Goal: Transaction & Acquisition: Obtain resource

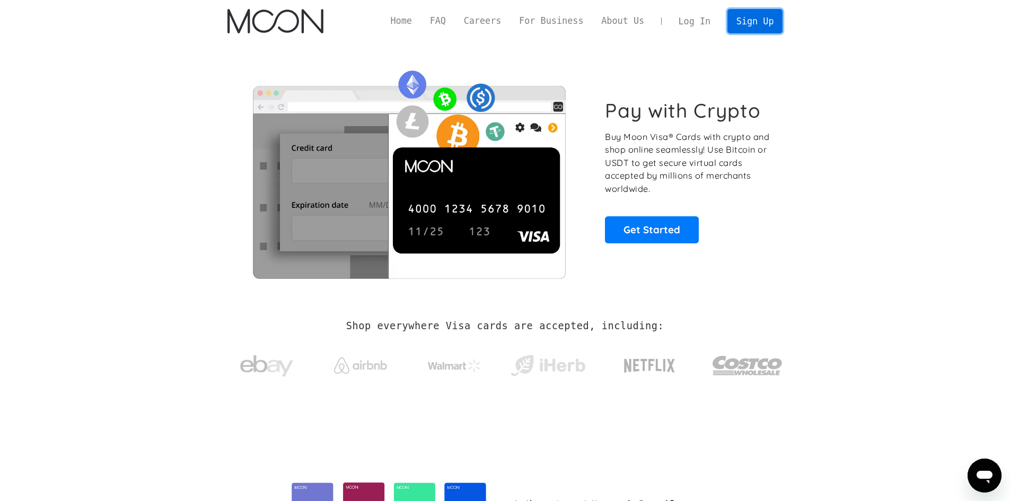
click at [750, 22] on link "Sign Up" at bounding box center [754, 21] width 55 height 24
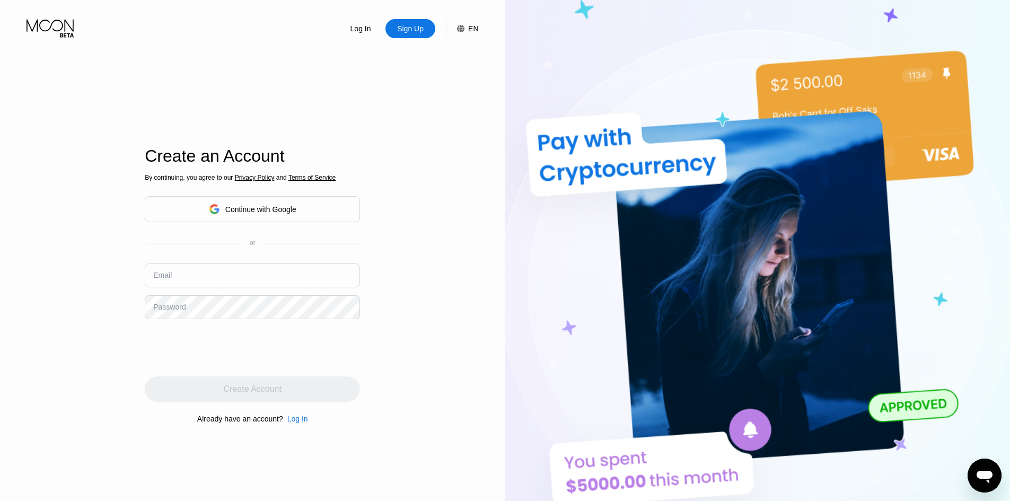
click at [312, 208] on div "Continue with Google" at bounding box center [252, 209] width 215 height 26
click at [233, 279] on input "text" at bounding box center [252, 275] width 215 height 24
paste input "savetheworld9991999@outlook.com"
type input "savetheworld9991999@outlook.com"
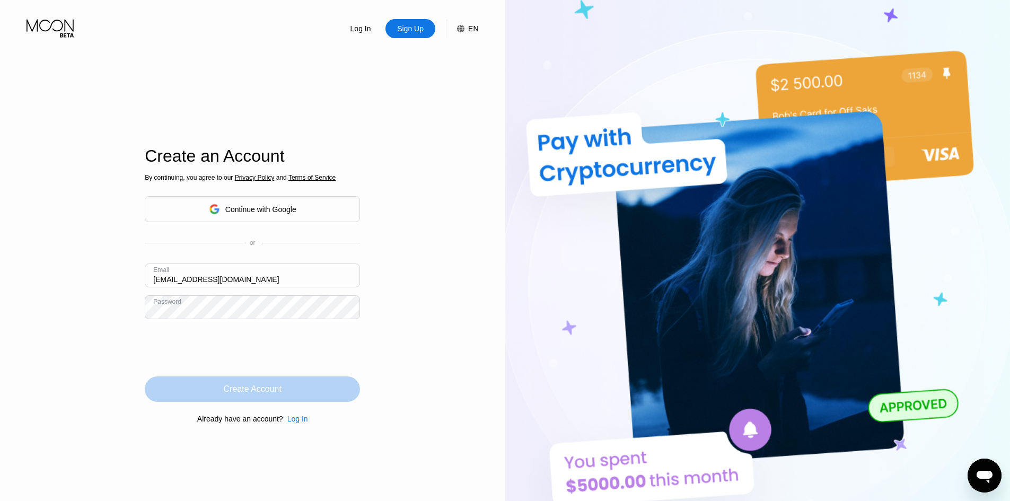
click at [296, 391] on div "Create Account" at bounding box center [252, 388] width 215 height 25
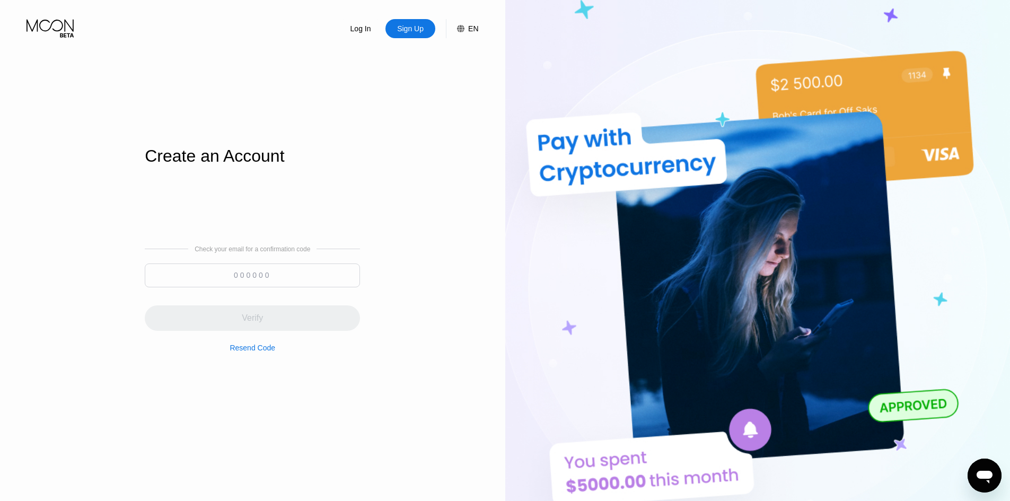
click at [269, 281] on input at bounding box center [252, 275] width 215 height 24
paste input "180548"
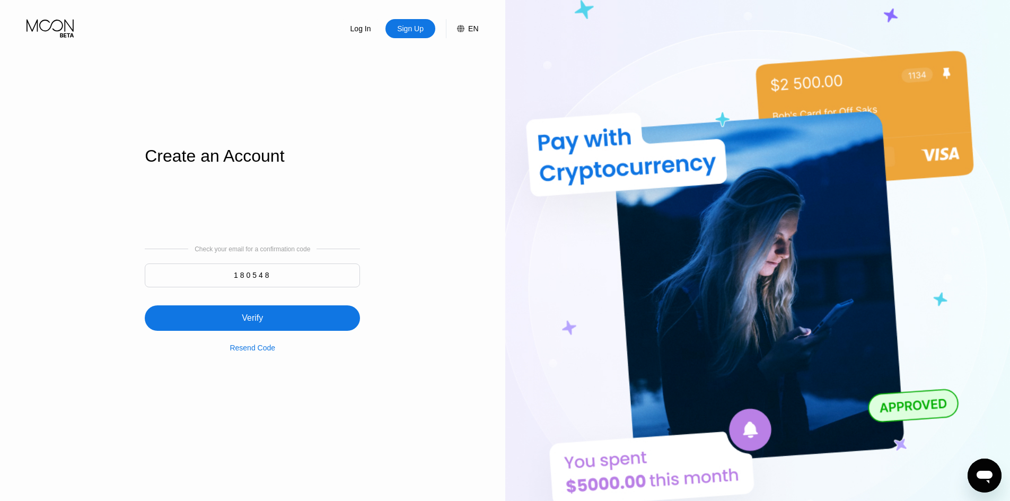
type input "180548"
click at [275, 317] on div "Verify" at bounding box center [252, 317] width 215 height 25
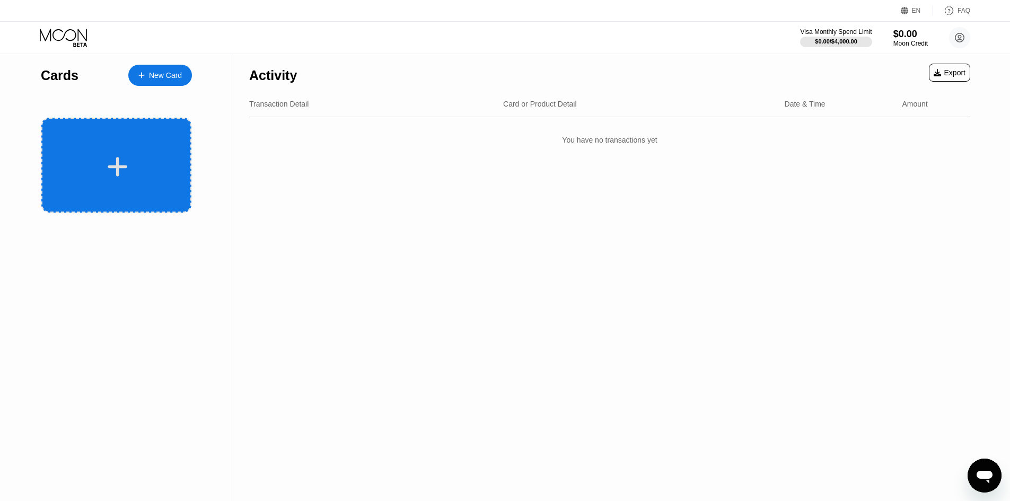
click at [143, 159] on div at bounding box center [117, 167] width 131 height 24
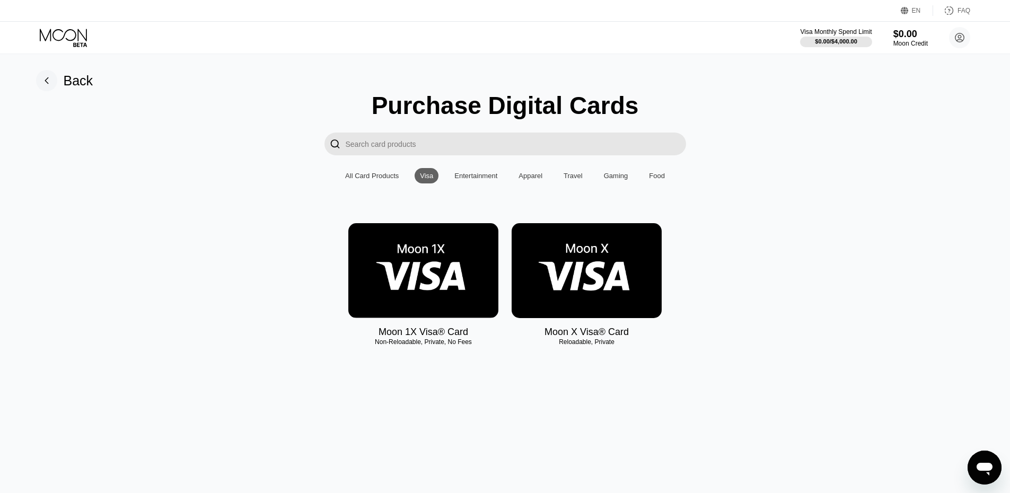
click at [550, 279] on img at bounding box center [586, 270] width 150 height 95
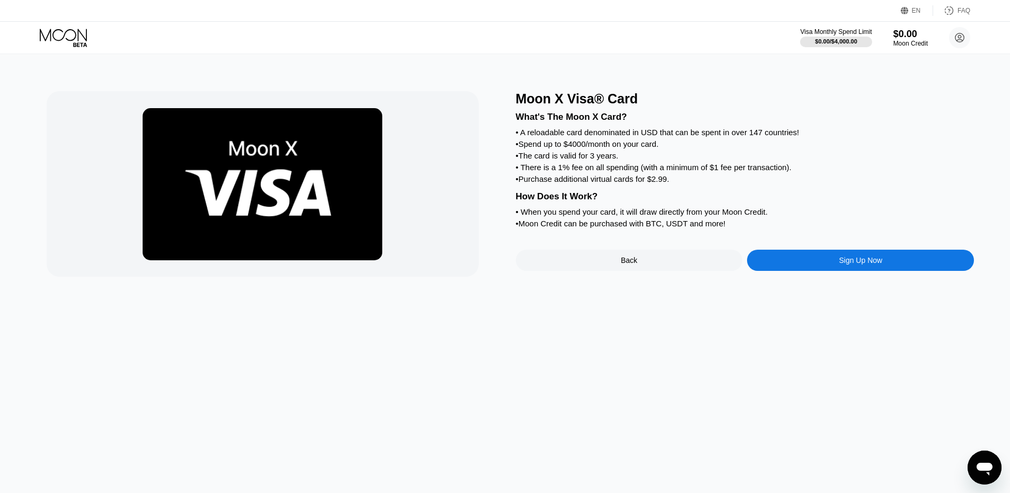
click at [384, 277] on div at bounding box center [276, 183] width 458 height 185
click at [878, 264] on div "Sign Up Now" at bounding box center [859, 260] width 43 height 8
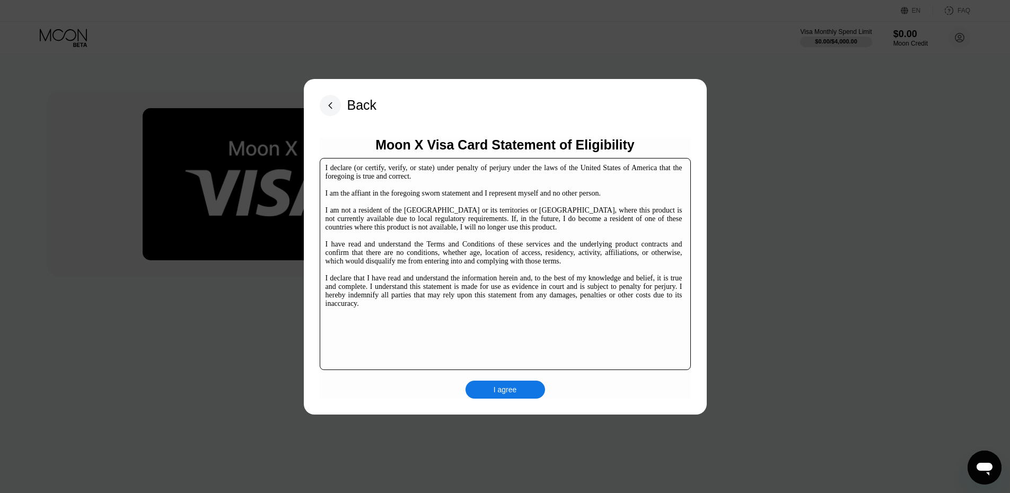
click at [506, 397] on div "I agree" at bounding box center [504, 390] width 79 height 18
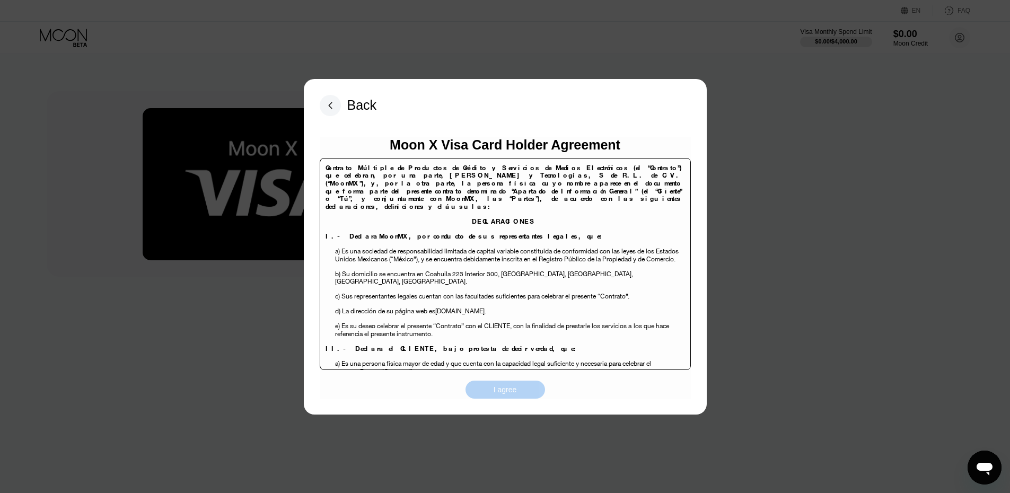
click at [507, 394] on div "I agree" at bounding box center [504, 390] width 23 height 10
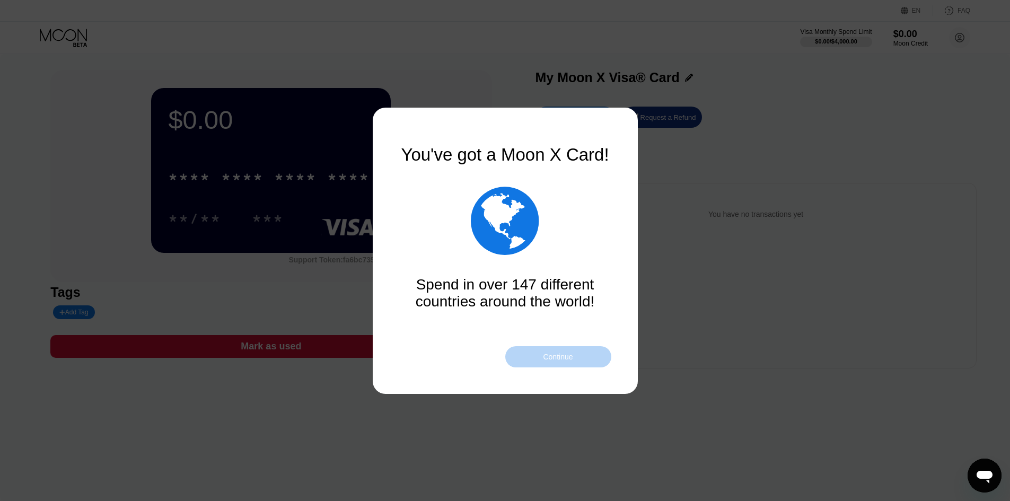
click at [568, 353] on div "Continue" at bounding box center [558, 356] width 30 height 8
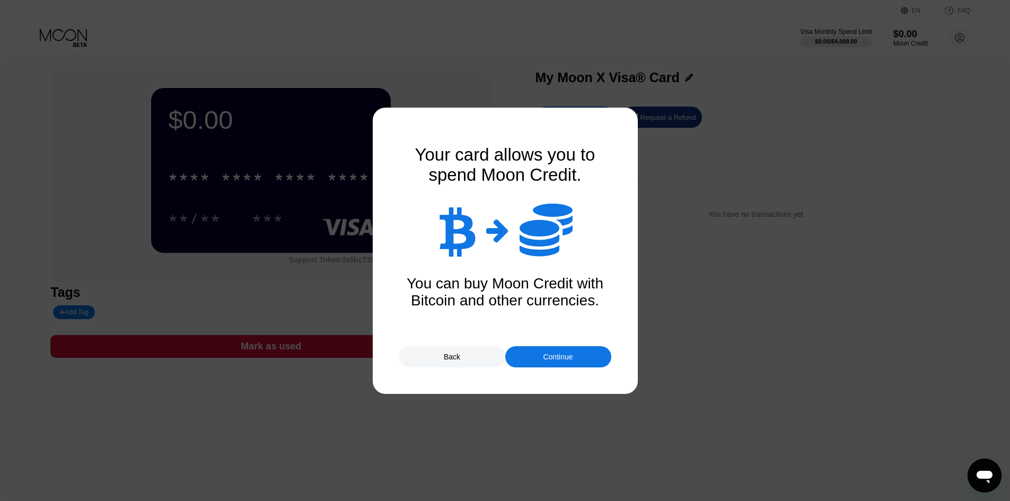
click at [556, 353] on div "Continue" at bounding box center [558, 356] width 30 height 8
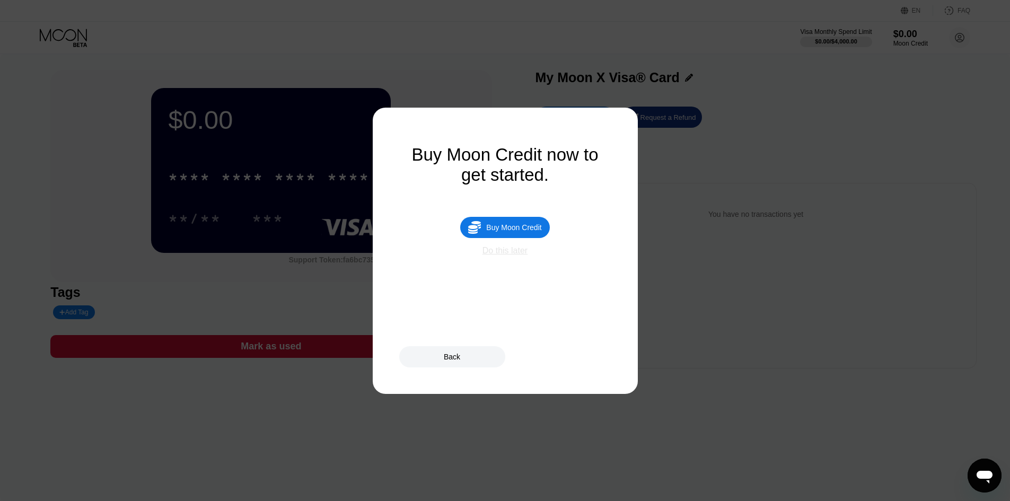
click at [514, 255] on div "Do this later" at bounding box center [504, 251] width 45 height 10
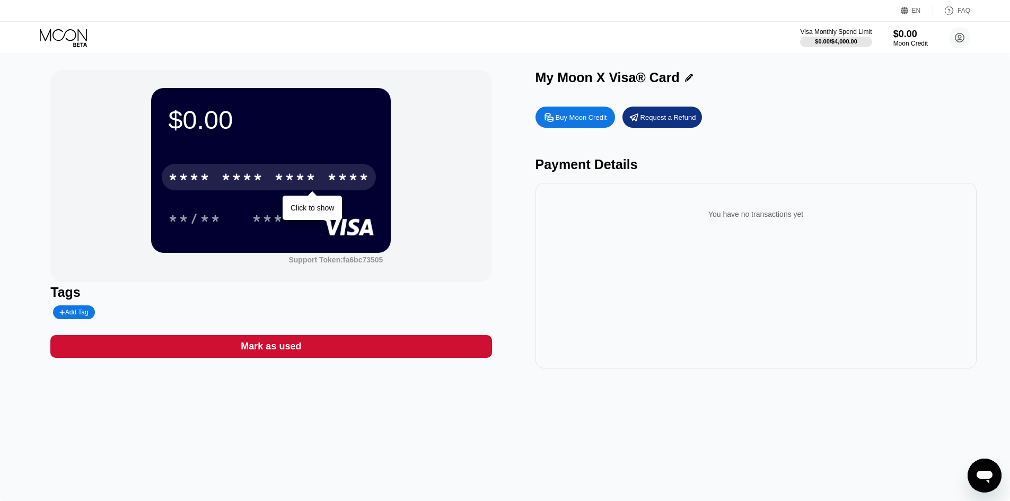
click at [329, 182] on div "****" at bounding box center [348, 178] width 42 height 17
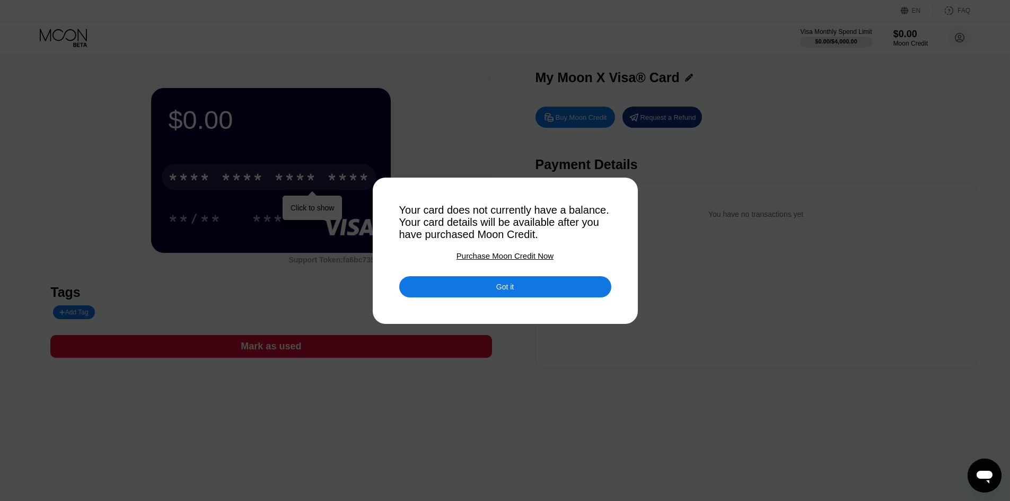
click at [521, 260] on div "Purchase Moon Credit Now" at bounding box center [504, 255] width 97 height 9
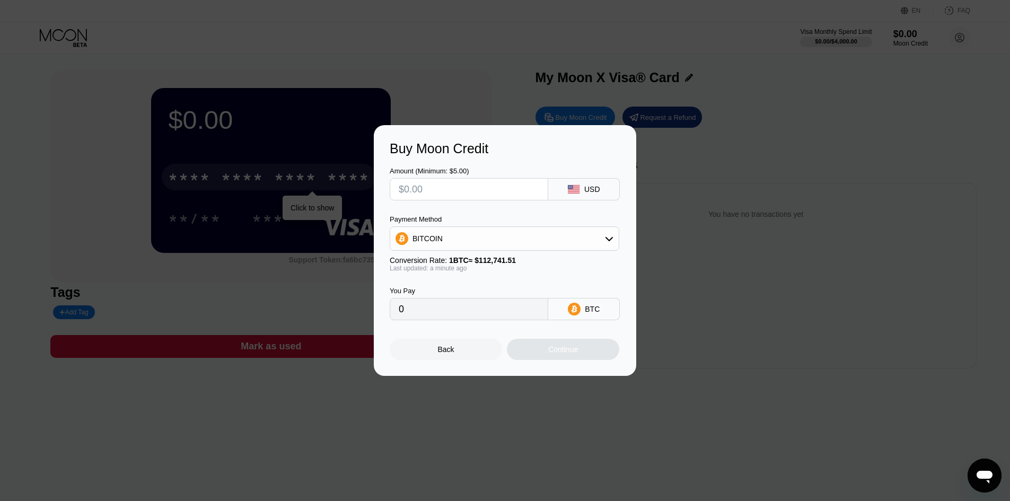
click at [529, 193] on input "text" at bounding box center [469, 189] width 140 height 21
type input "$10"
type input "0.00008870"
type input "$10"
click at [490, 240] on div "BITCOIN" at bounding box center [504, 238] width 228 height 21
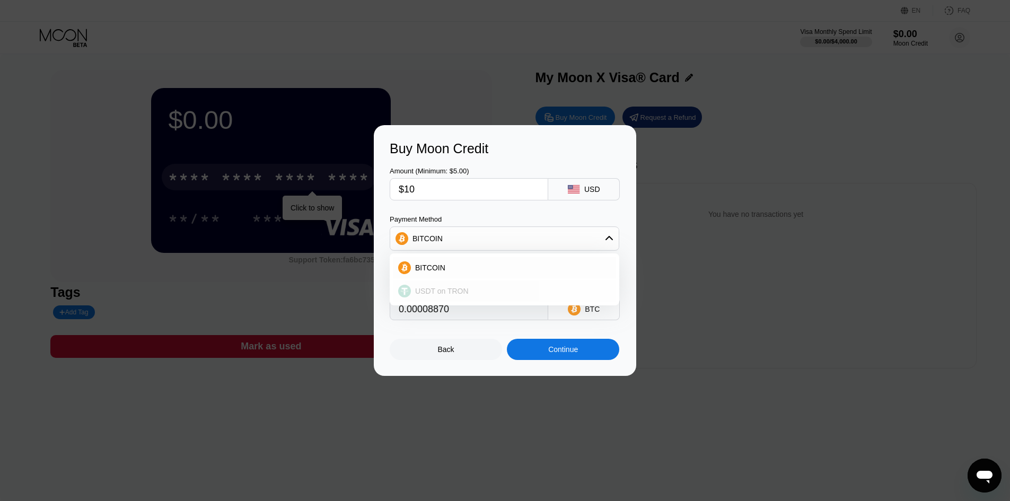
click at [464, 287] on span "USDT on TRON" at bounding box center [442, 291] width 54 height 8
type input "10.10"
click at [577, 353] on div "Continue" at bounding box center [563, 349] width 30 height 8
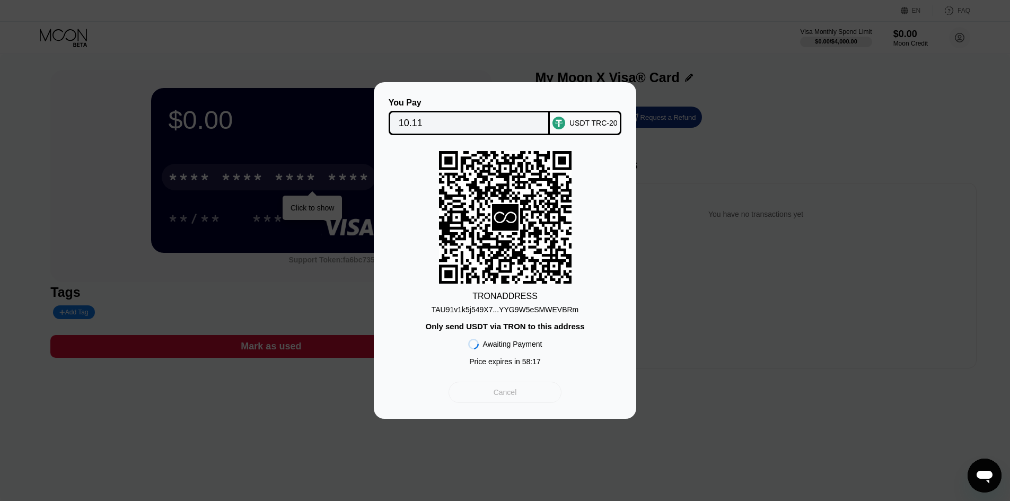
click at [513, 397] on div "Cancel" at bounding box center [504, 392] width 23 height 10
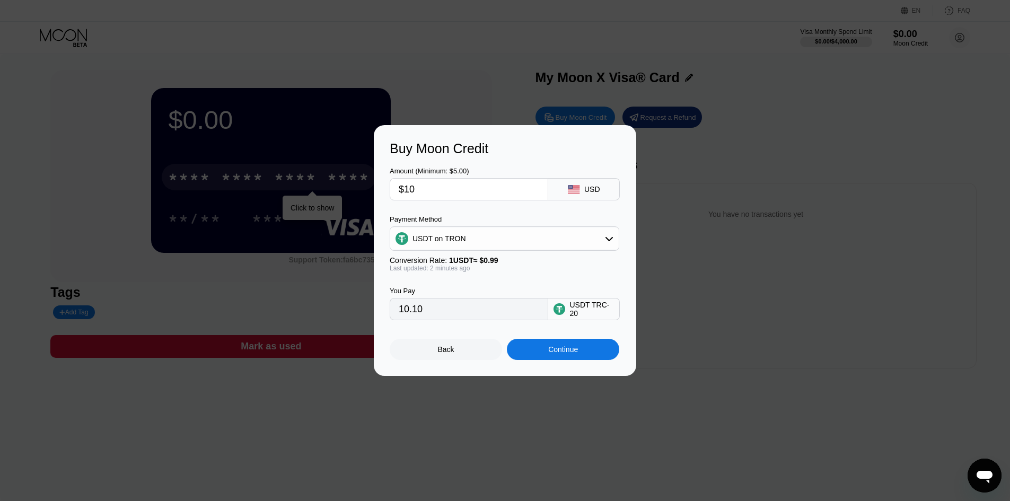
click at [434, 189] on input "$10" at bounding box center [469, 189] width 140 height 21
click at [390, 183] on div "$10" at bounding box center [469, 189] width 158 height 22
click at [431, 192] on input "$10" at bounding box center [469, 189] width 140 height 21
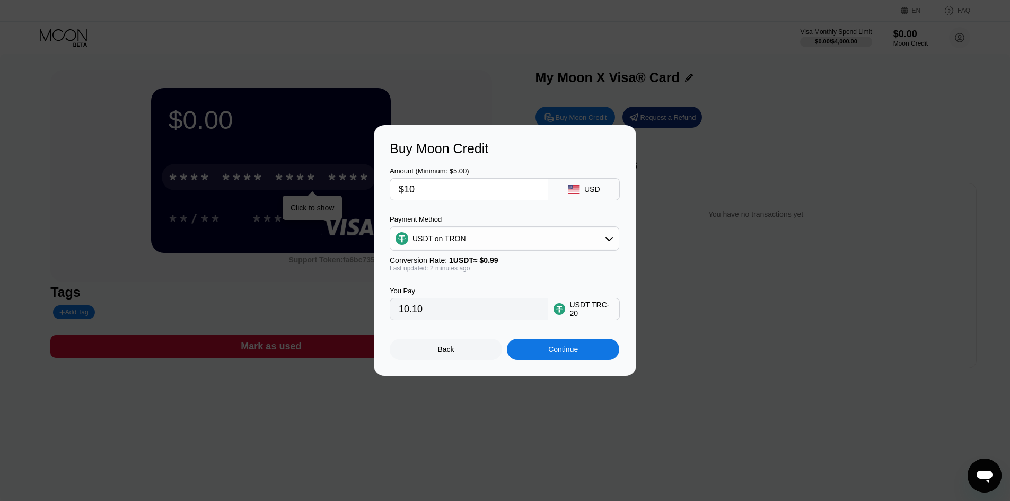
type input "$2"
type input "2.02"
type input "$25"
type input "25.25"
type input "$25"
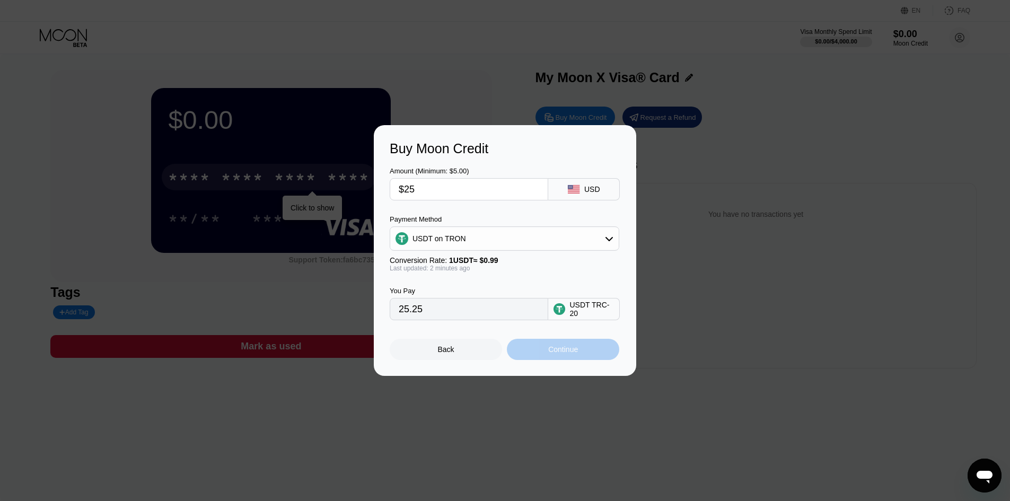
click at [556, 353] on div "Continue" at bounding box center [563, 349] width 30 height 8
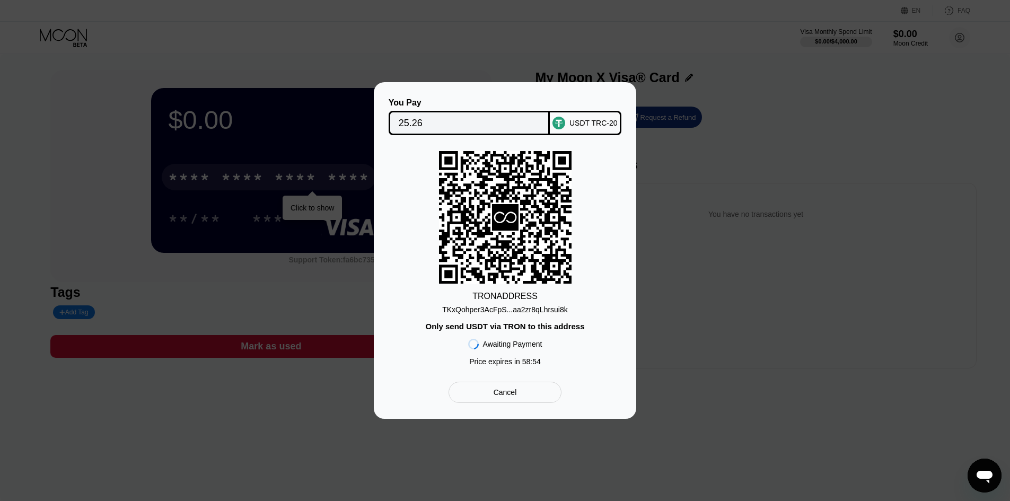
click at [542, 311] on div "TKxQohper3AcFpS...aa2zr8qLhrsui8k" at bounding box center [505, 309] width 126 height 8
click at [596, 261] on div "TRON ADDRESS TKxQohper3AcFpS...aa2zr8qLhrsui8k Only send USDT via TRON to this …" at bounding box center [505, 261] width 231 height 220
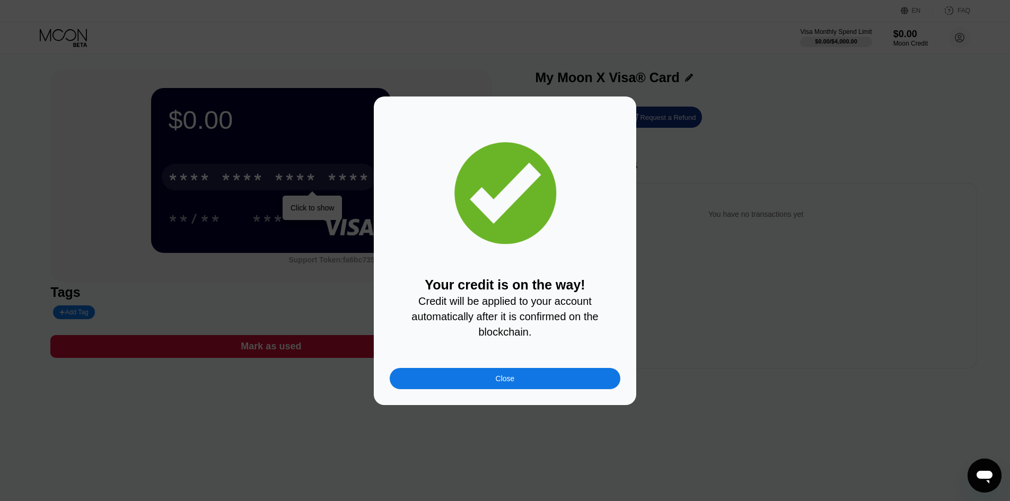
click at [523, 389] on div "Close" at bounding box center [505, 378] width 231 height 21
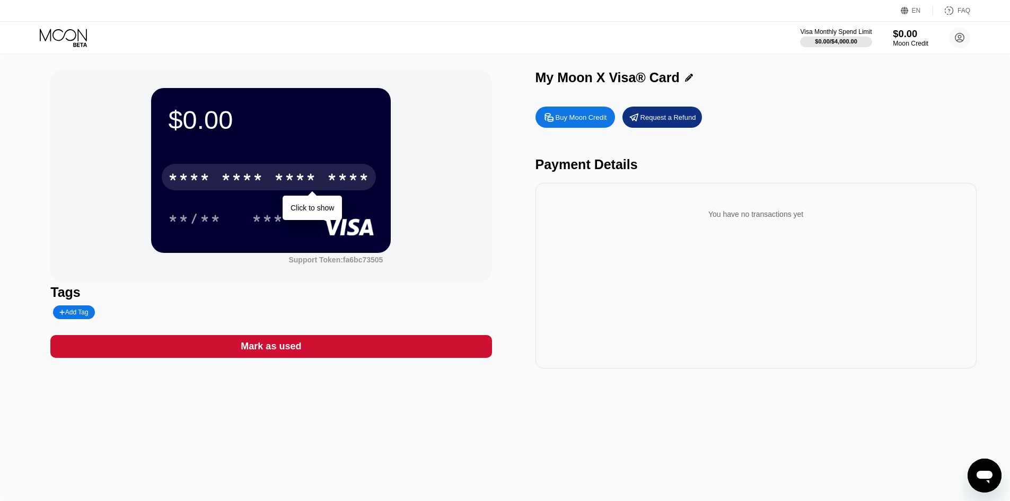
click at [906, 31] on div "$0.00" at bounding box center [910, 33] width 36 height 11
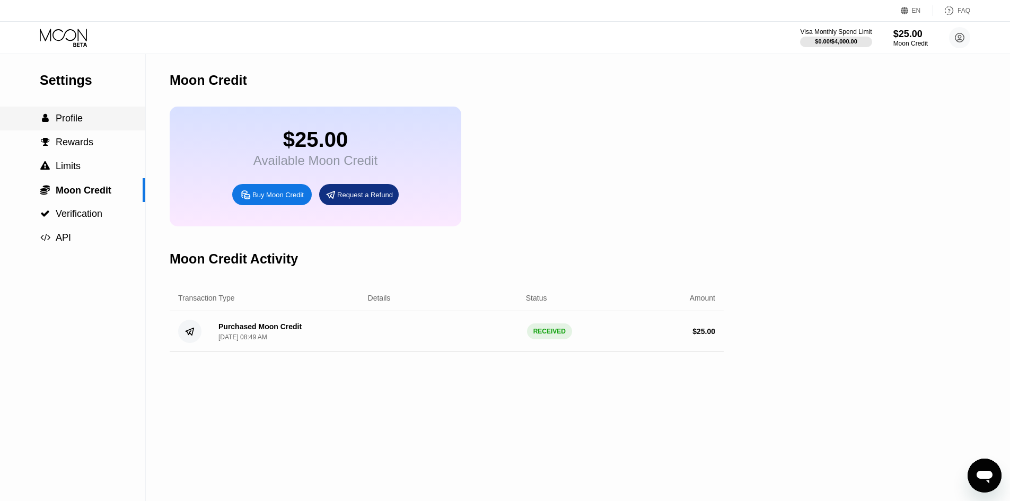
click at [79, 117] on span "Profile" at bounding box center [69, 118] width 27 height 11
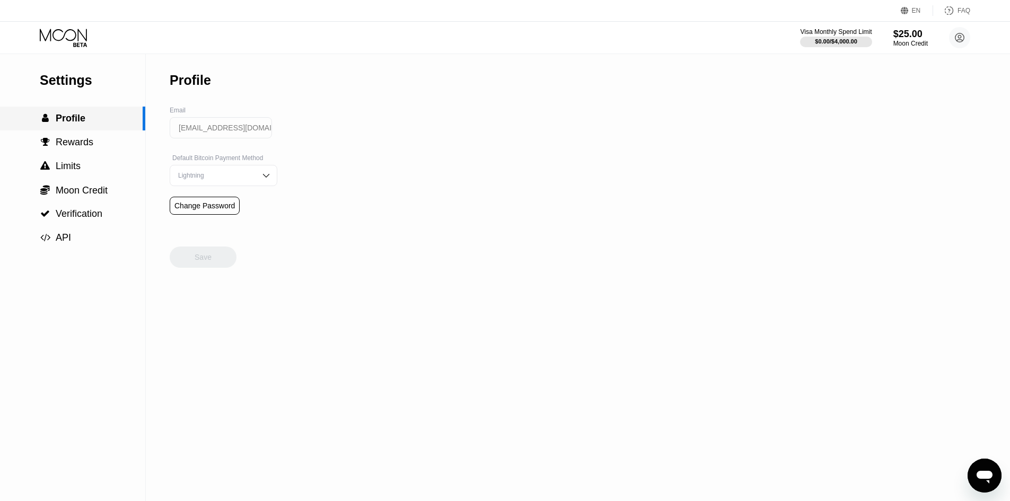
click at [81, 118] on span "Profile" at bounding box center [71, 118] width 30 height 11
click at [74, 34] on icon at bounding box center [64, 38] width 49 height 19
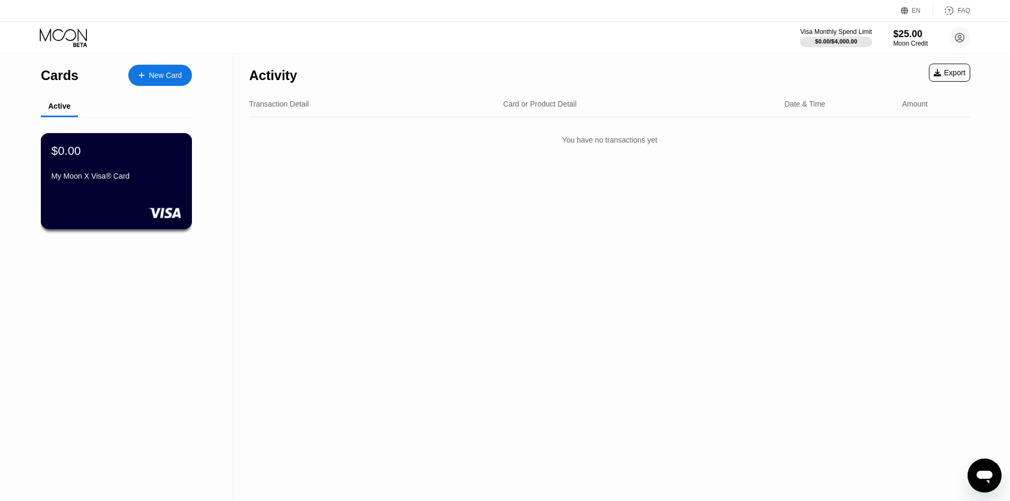
click at [149, 175] on div "My Moon X Visa® Card" at bounding box center [116, 176] width 130 height 8
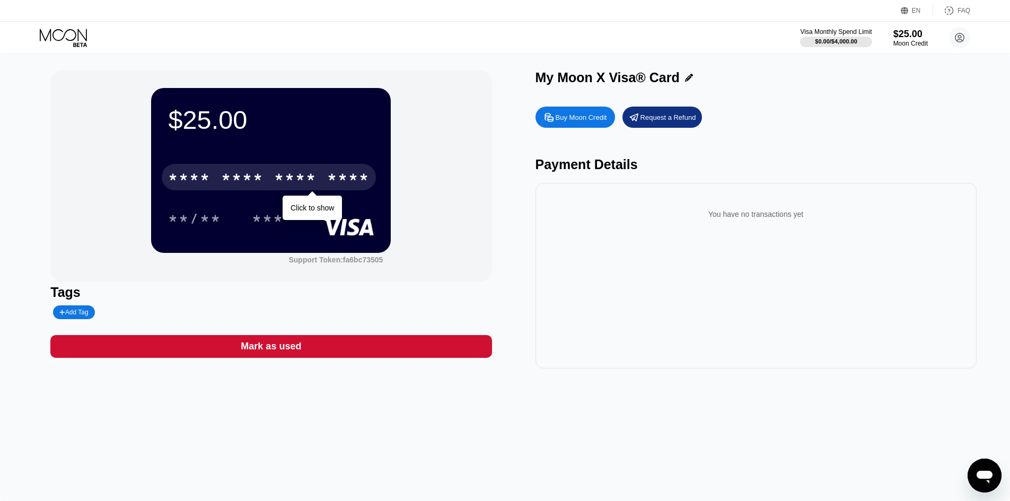
click at [322, 184] on div "* * * * * * * * * * * * ****" at bounding box center [269, 177] width 214 height 26
click at [247, 173] on div "* * * *" at bounding box center [242, 178] width 42 height 17
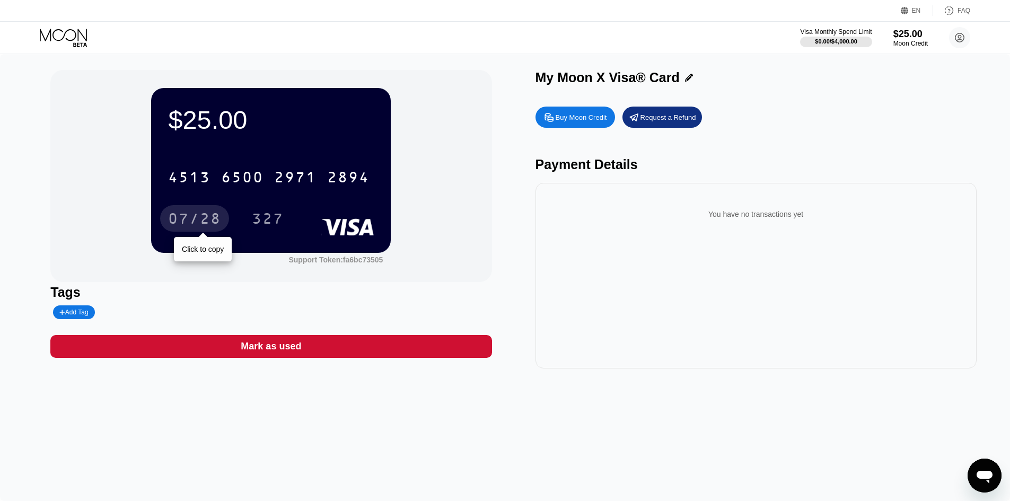
click at [200, 224] on div "07/28" at bounding box center [194, 219] width 53 height 17
